Goal: Task Accomplishment & Management: Complete application form

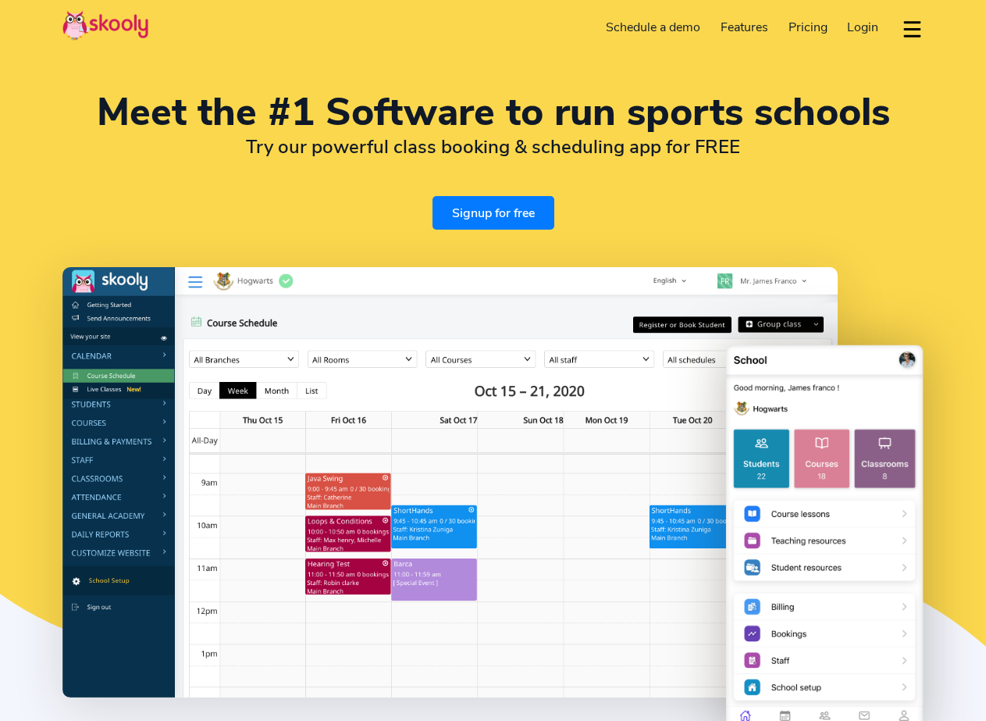
select select "en"
click at [526, 215] on link "Signup for free" at bounding box center [494, 213] width 122 height 34
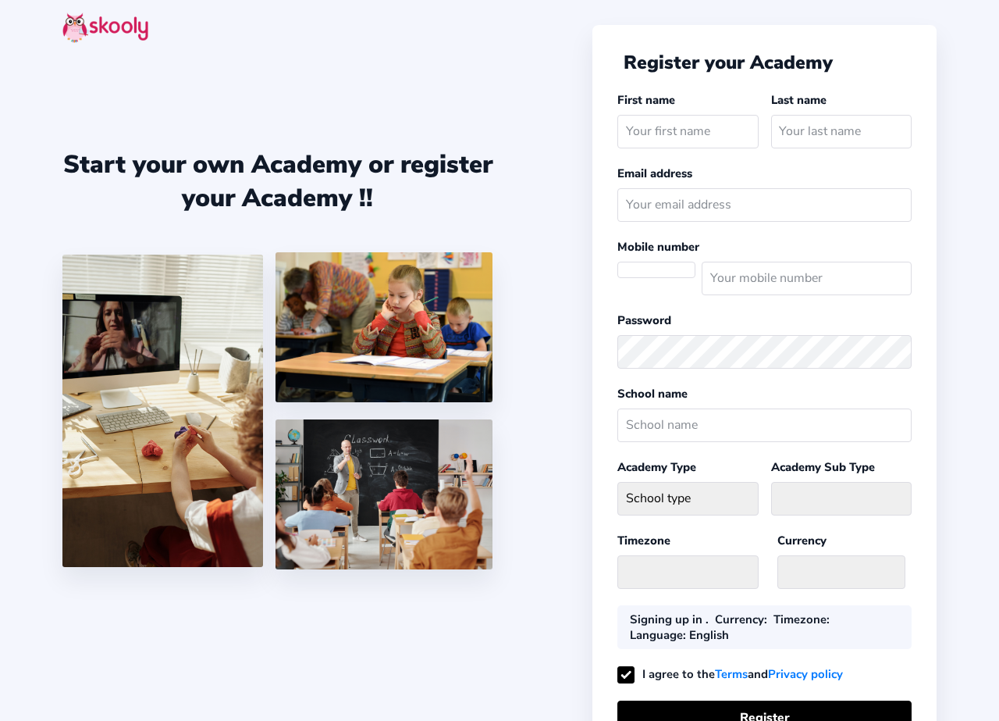
select select "[GEOGRAPHIC_DATA]/[GEOGRAPHIC_DATA]"
select select "INR ₹"
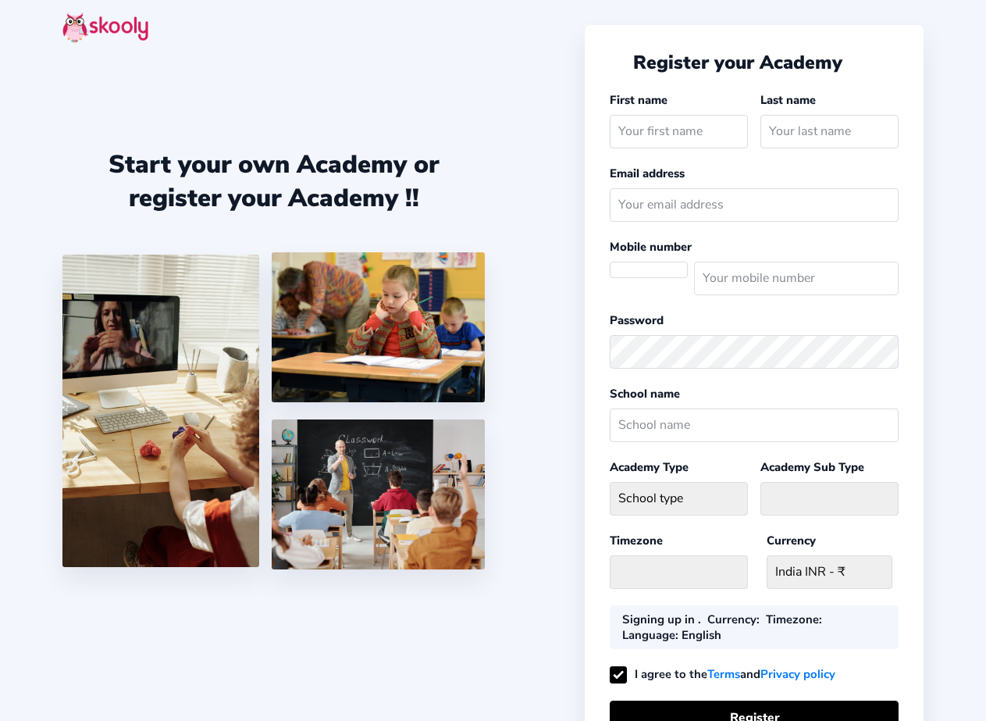
select select "IN"
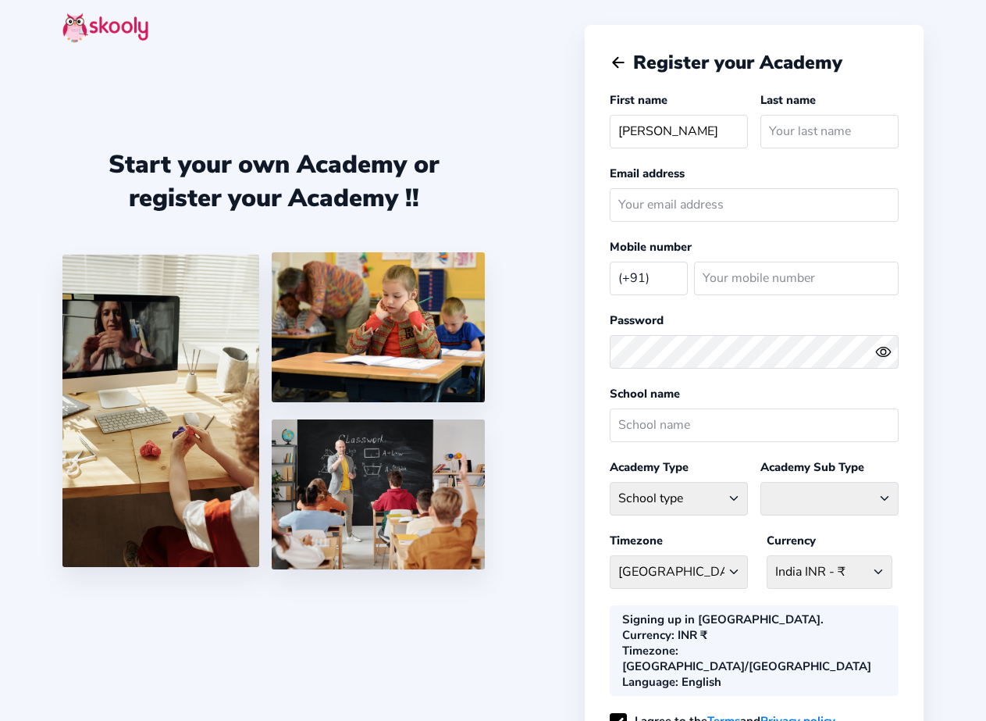
type input "[PERSON_NAME]"
click at [828, 137] on input "text" at bounding box center [829, 132] width 138 height 34
type input "[PERSON_NAME]"
click at [699, 193] on input "email" at bounding box center [754, 205] width 289 height 34
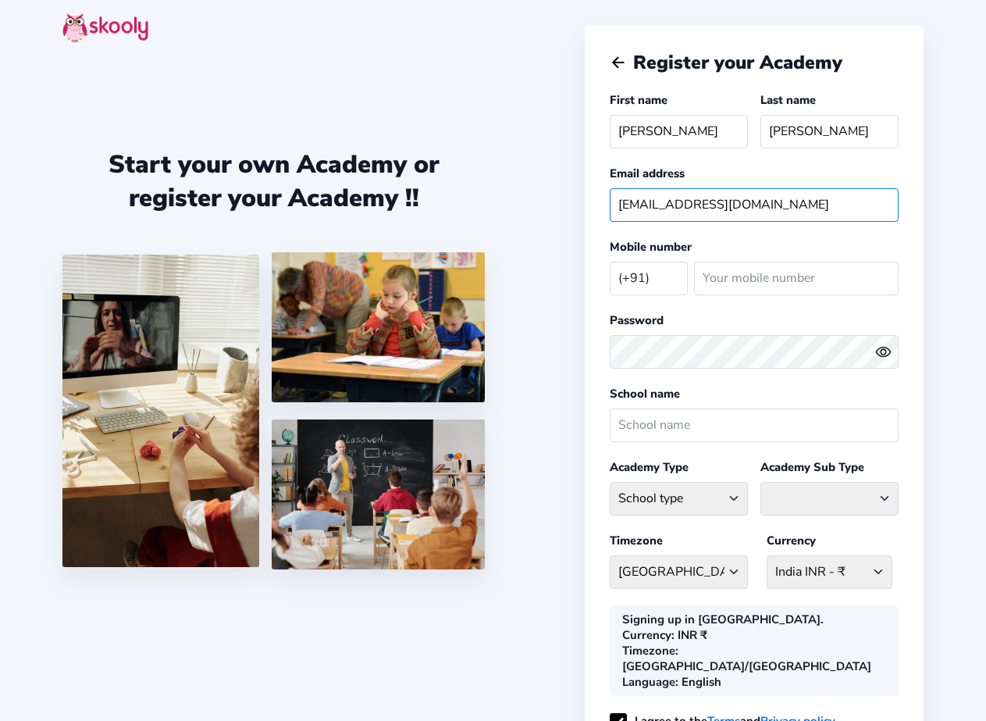
type input "[EMAIL_ADDRESS][DOMAIN_NAME]"
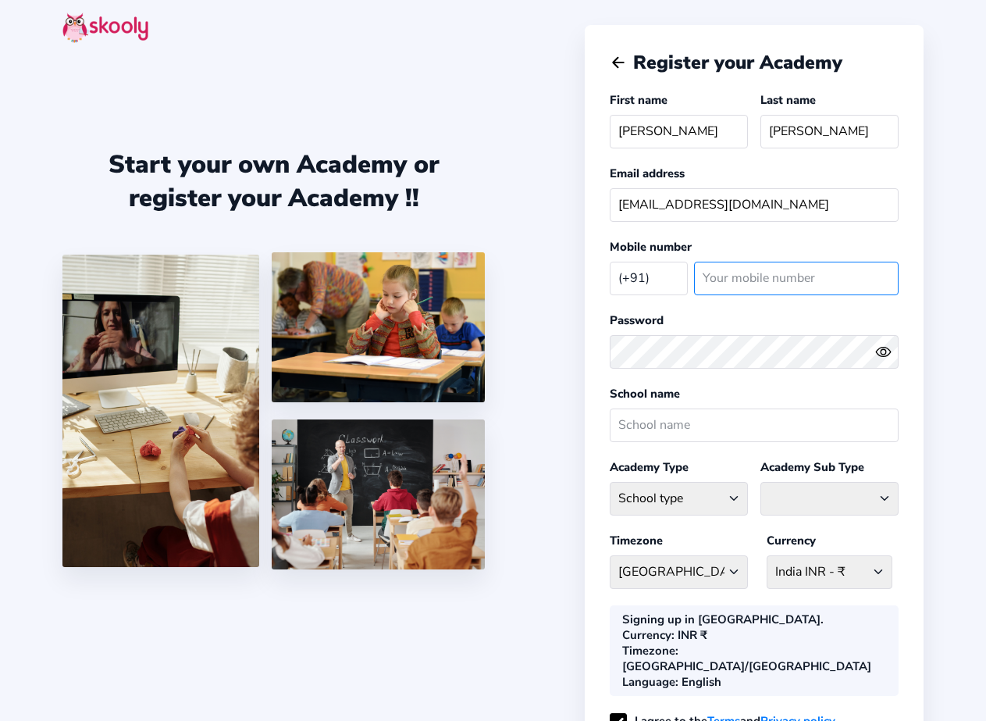
click at [789, 276] on input "number" at bounding box center [796, 279] width 205 height 34
type input "7878027207"
click at [657, 440] on input "text" at bounding box center [754, 425] width 289 height 34
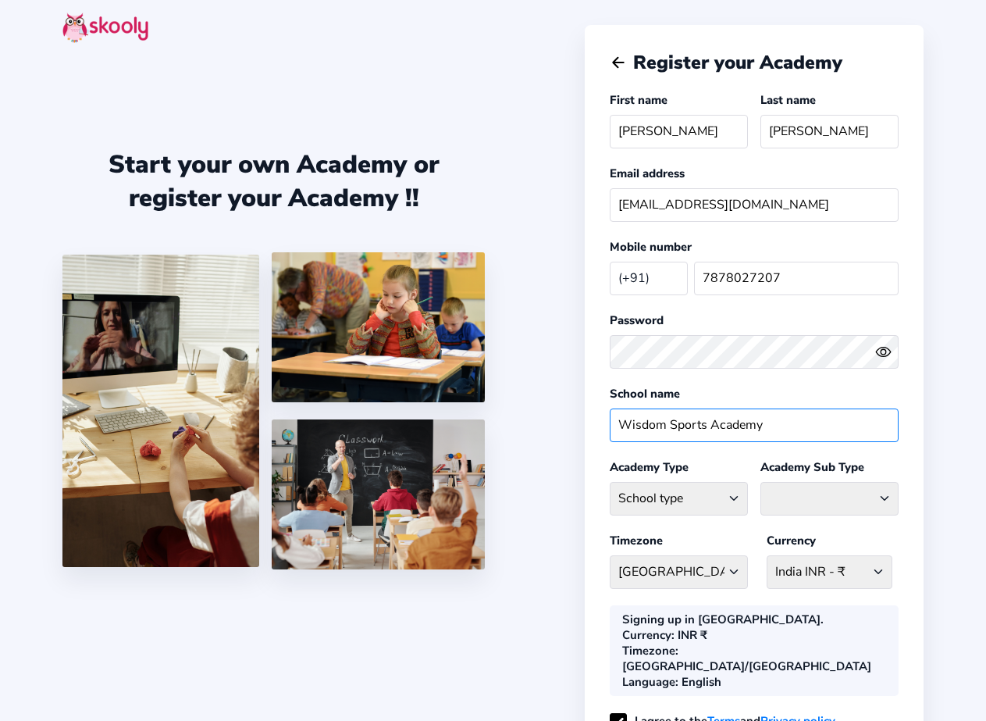
type input "Wisdom Sports Academy"
click at [721, 496] on select "School type Academic Afterschool Arts Dance Homeschool Language Martial Arts Mu…" at bounding box center [679, 499] width 138 height 34
select select "SP"
click at [610, 482] on select "School type Academic Afterschool Arts Dance Homeschool Language Martial Arts Mu…" at bounding box center [679, 499] width 138 height 34
click at [820, 502] on select "Athletics Badminton Baseball Basketball Chess Cricket Hockey Football General S…" at bounding box center [829, 499] width 138 height 34
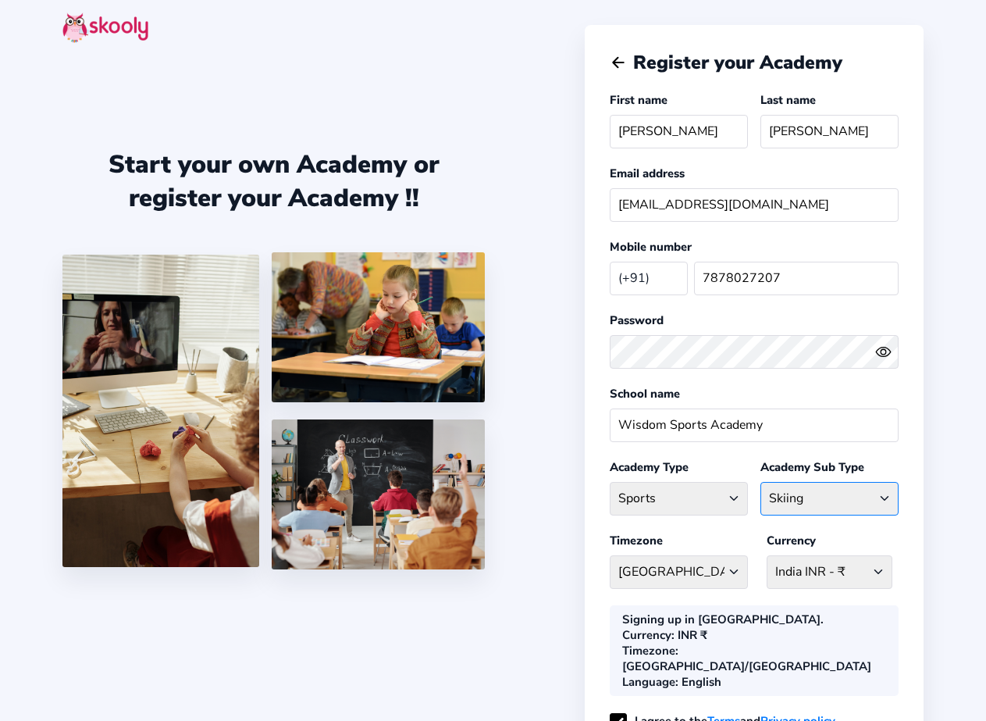
click at [760, 482] on select "Athletics Badminton Baseball Basketball Chess Cricket Hockey Football General S…" at bounding box center [829, 499] width 138 height 34
click at [879, 499] on select "Athletics Badminton Baseball Basketball Chess Cricket Hockey Football General S…" at bounding box center [829, 499] width 138 height 34
select select "BD"
click at [760, 482] on select "Athletics Badminton Baseball Basketball Chess Cricket Hockey Football General S…" at bounding box center [829, 499] width 138 height 34
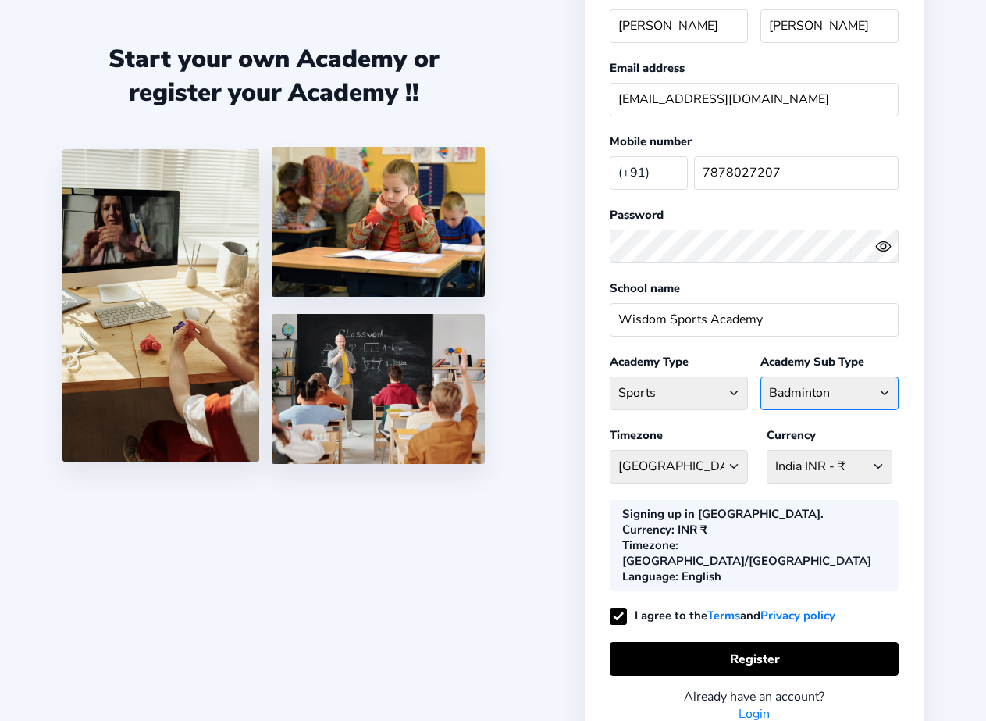
scroll to position [130, 0]
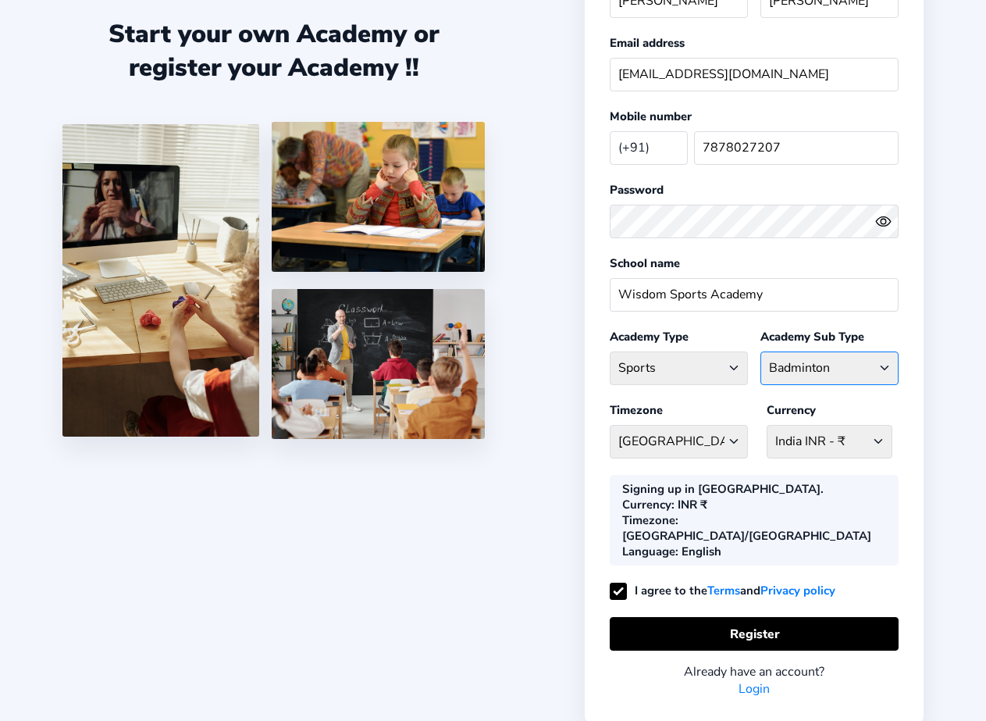
click at [845, 375] on select "Athletics Badminton Baseball Basketball Chess Cricket Hockey Football General S…" at bounding box center [829, 368] width 138 height 34
click at [760, 351] on select "Athletics Badminton Baseball Basketball Chess Cricket Hockey Football General S…" at bounding box center [829, 368] width 138 height 34
click at [738, 433] on select "[GEOGRAPHIC_DATA]/[GEOGRAPHIC_DATA] [GEOGRAPHIC_DATA] - [GEOGRAPHIC_DATA]/[GEOG…" at bounding box center [679, 442] width 138 height 34
click at [715, 426] on select "[GEOGRAPHIC_DATA]/[GEOGRAPHIC_DATA] [GEOGRAPHIC_DATA] - [GEOGRAPHIC_DATA]/[GEOG…" at bounding box center [679, 442] width 138 height 34
click at [831, 436] on select "INR ₹ [GEOGRAPHIC_DATA] AFN - ؋. [GEOGRAPHIC_DATA] ALL - L [GEOGRAPHIC_DATA] DZ…" at bounding box center [830, 442] width 126 height 34
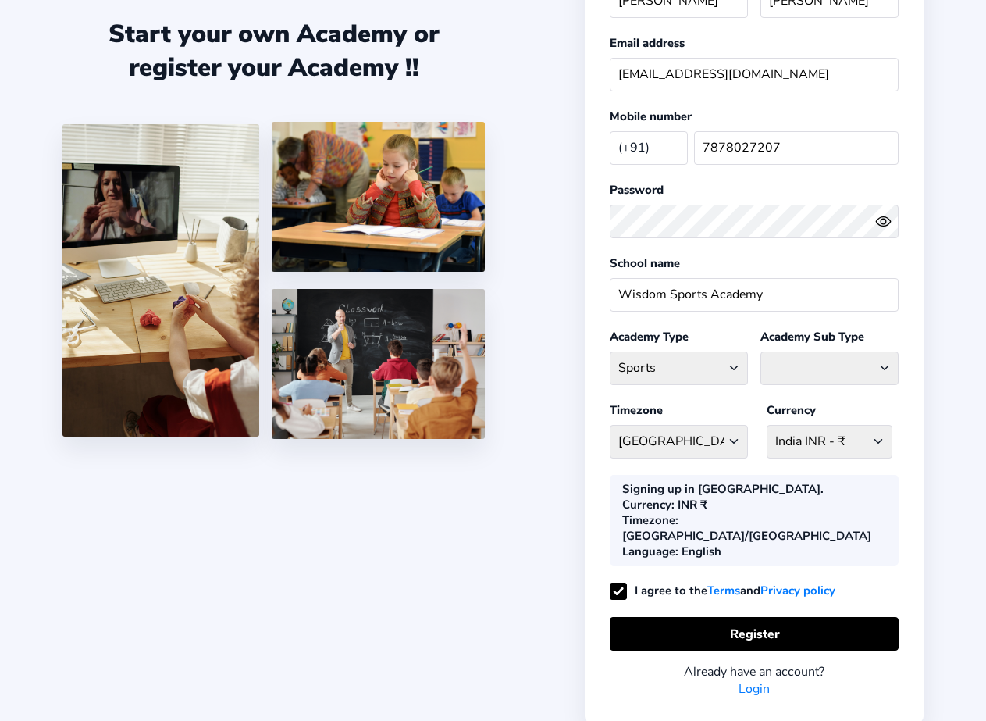
click at [909, 461] on div "Register your Academy First name [PERSON_NAME] Last name [PERSON_NAME] Email ad…" at bounding box center [754, 309] width 339 height 828
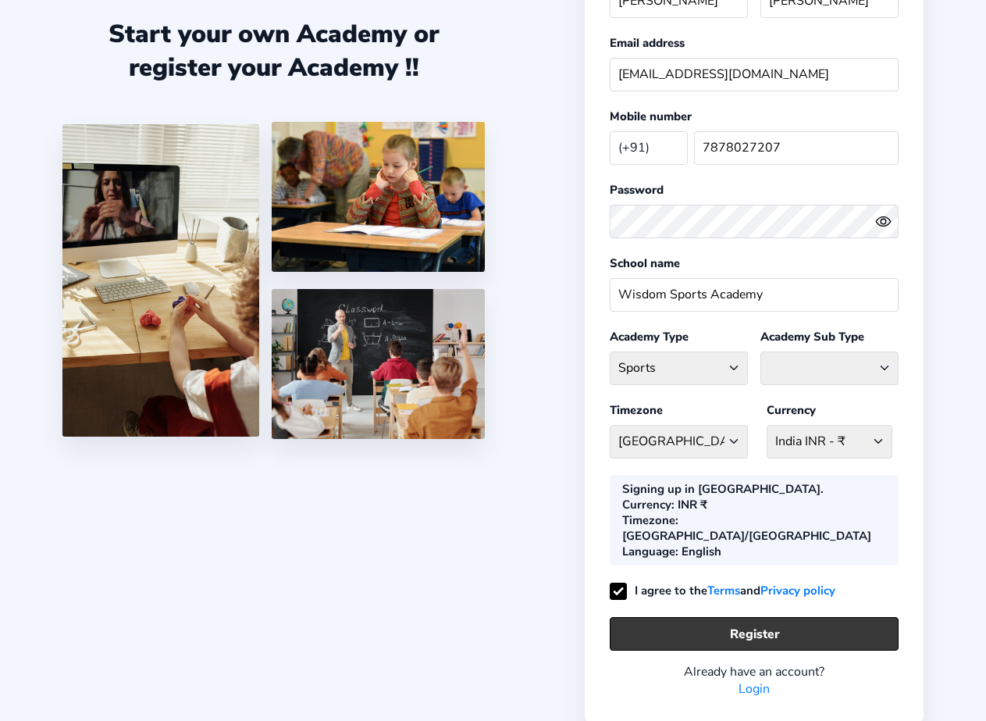
click at [793, 617] on button "Register" at bounding box center [754, 634] width 289 height 34
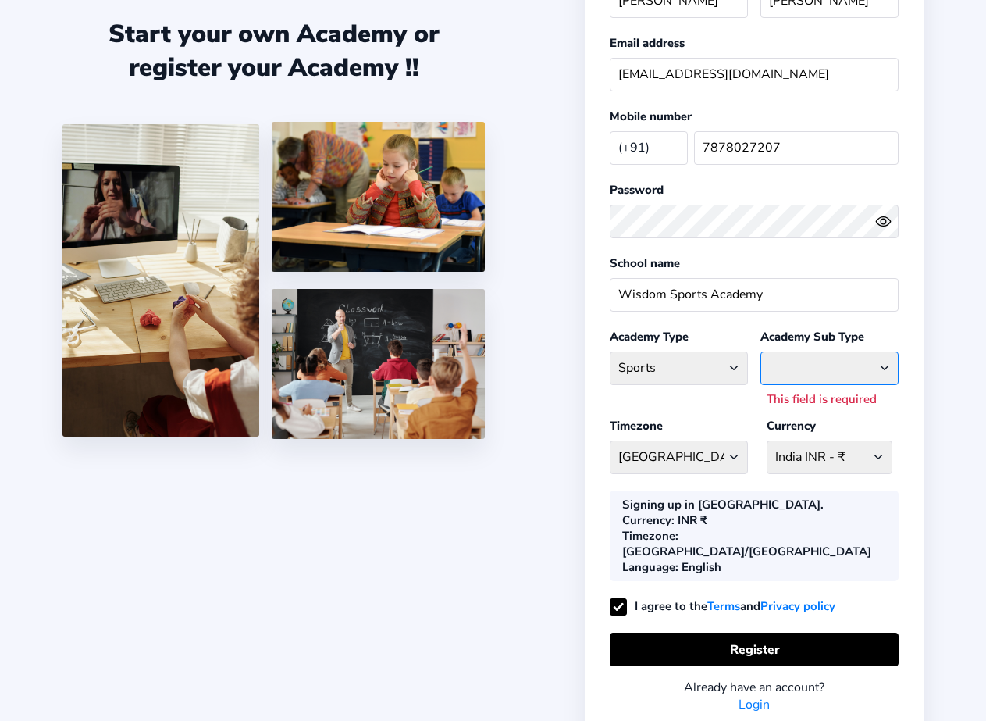
click at [879, 368] on select "Athletics Badminton Baseball Basketball Chess Cricket Hockey Football General S…" at bounding box center [829, 368] width 138 height 34
click at [821, 375] on select "Athletics Badminton Baseball Basketball Chess Cricket Hockey Football General S…" at bounding box center [829, 368] width 138 height 34
click at [813, 372] on select "Athletics Badminton Baseball Basketball Chess Cricket Hockey Football General S…" at bounding box center [829, 368] width 138 height 34
select select "BK"
click at [760, 351] on select "Athletics Badminton Baseball Basketball Chess Cricket Hockey Football General S…" at bounding box center [829, 368] width 138 height 34
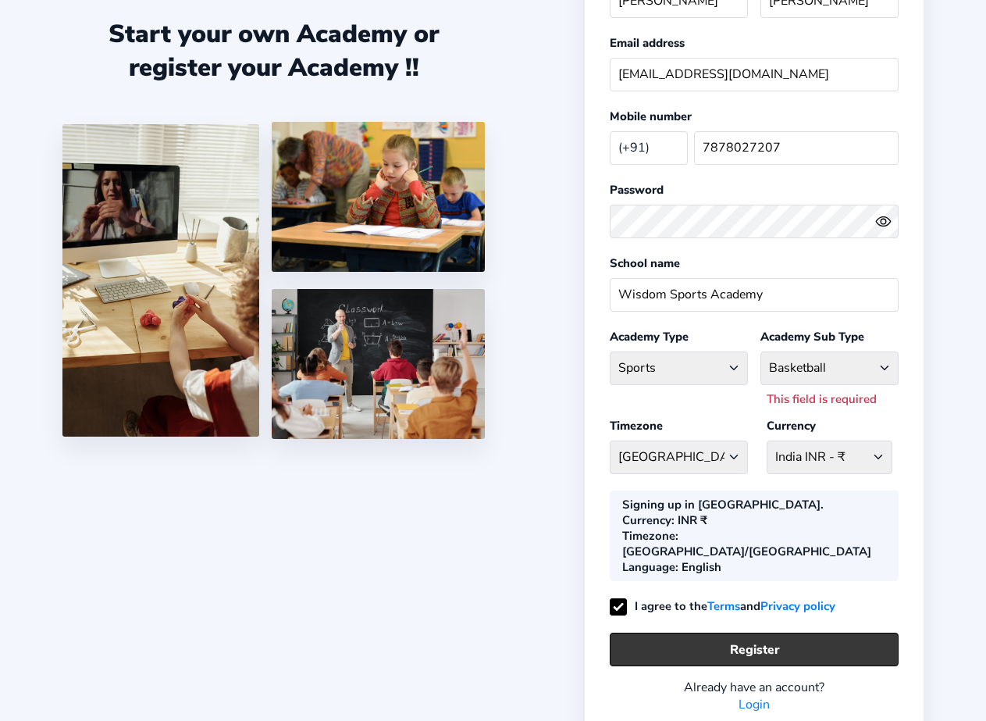
drag, startPoint x: 783, startPoint y: 599, endPoint x: 799, endPoint y: 592, distance: 17.1
click at [783, 632] on button "Register" at bounding box center [754, 649] width 289 height 34
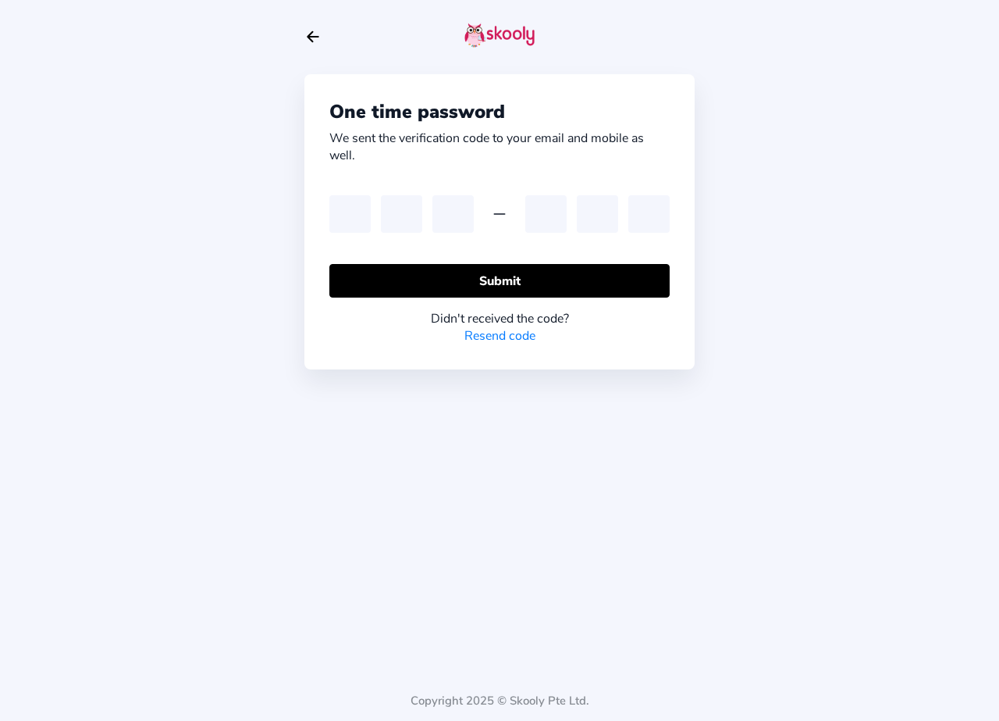
click at [505, 330] on link "Resend code" at bounding box center [500, 335] width 71 height 17
click at [504, 336] on link "Resend code" at bounding box center [500, 335] width 71 height 17
click at [493, 337] on link "Resend code" at bounding box center [500, 335] width 71 height 17
click at [373, 218] on div at bounding box center [406, 213] width 155 height 37
click at [356, 215] on input "text" at bounding box center [349, 213] width 41 height 37
